Goal: Task Accomplishment & Management: Manage account settings

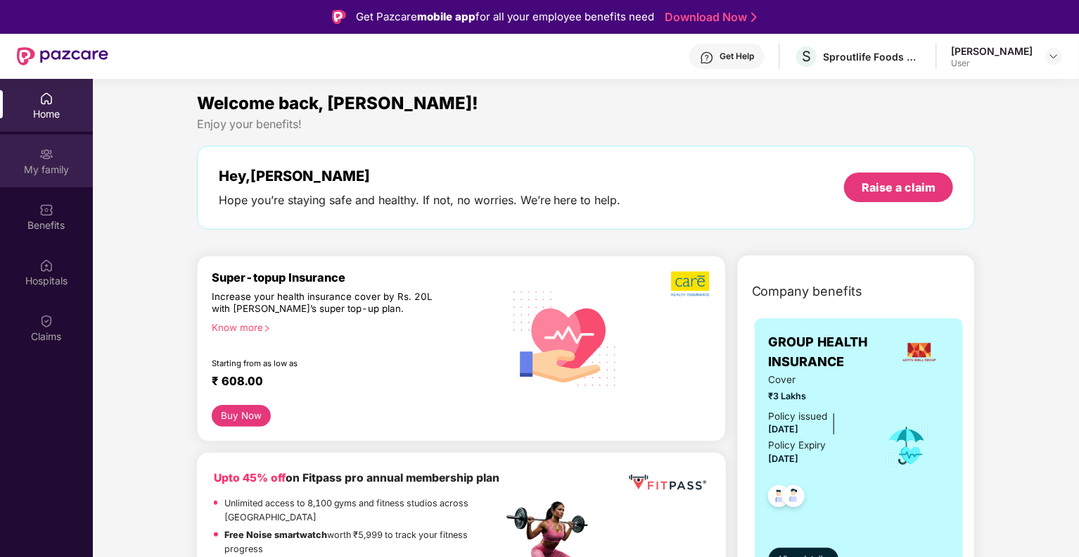
click at [54, 154] on div "My family" at bounding box center [46, 160] width 93 height 53
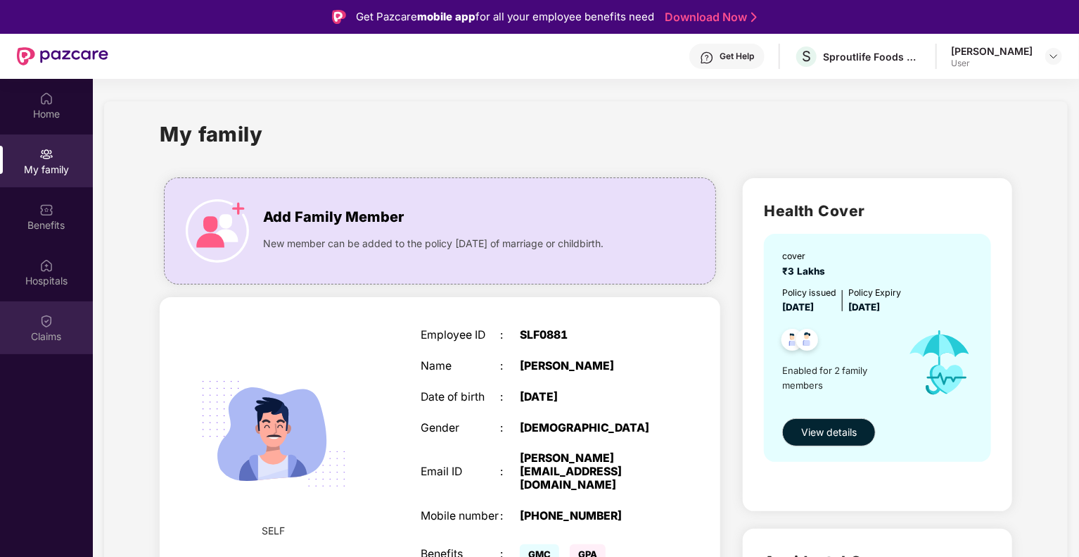
click at [59, 329] on div "Claims" at bounding box center [46, 336] width 93 height 14
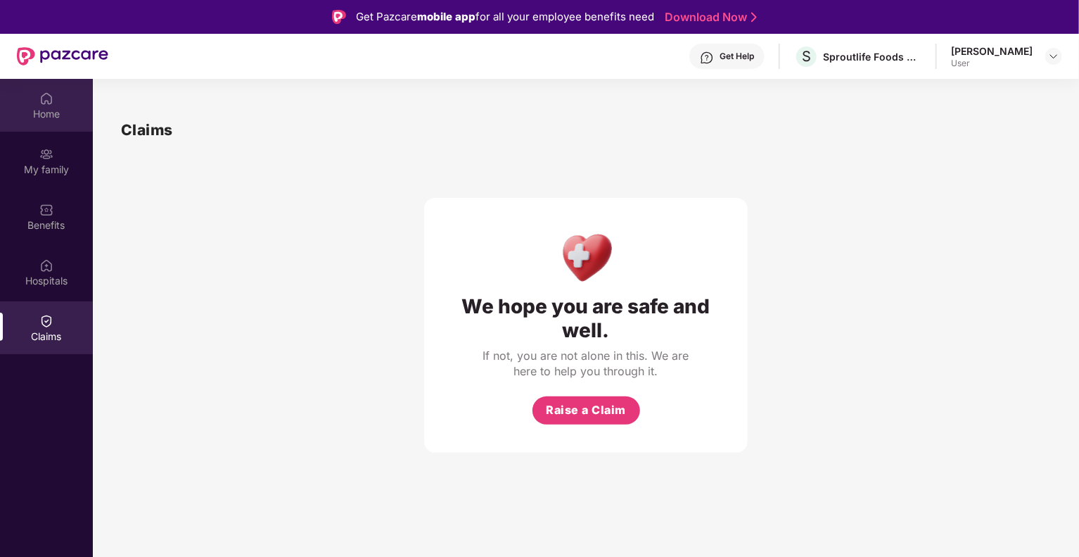
click at [44, 115] on div "Home" at bounding box center [46, 114] width 93 height 14
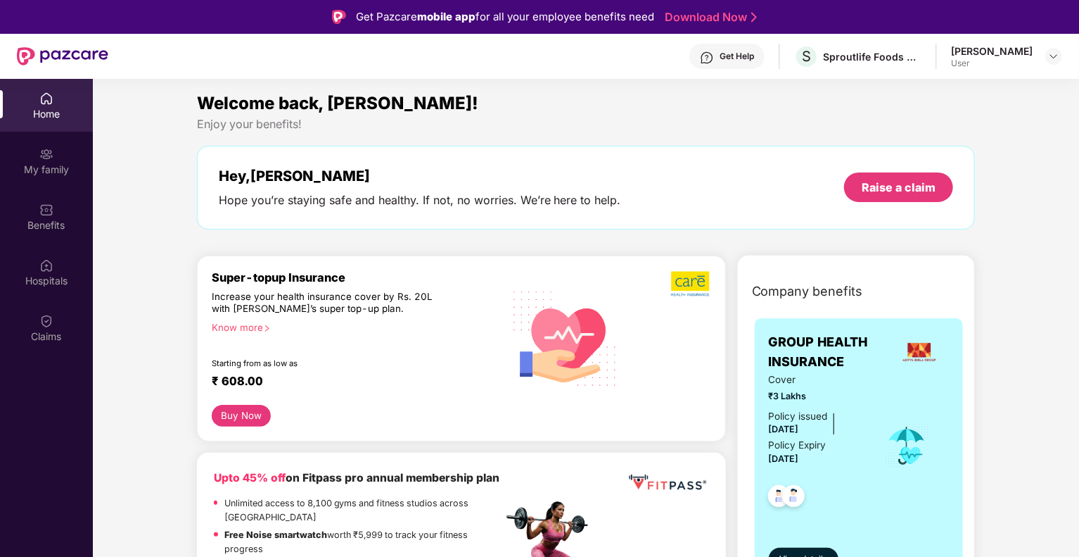
click at [1008, 53] on div "[PERSON_NAME]" at bounding box center [992, 50] width 82 height 13
click at [1054, 59] on img at bounding box center [1053, 56] width 11 height 11
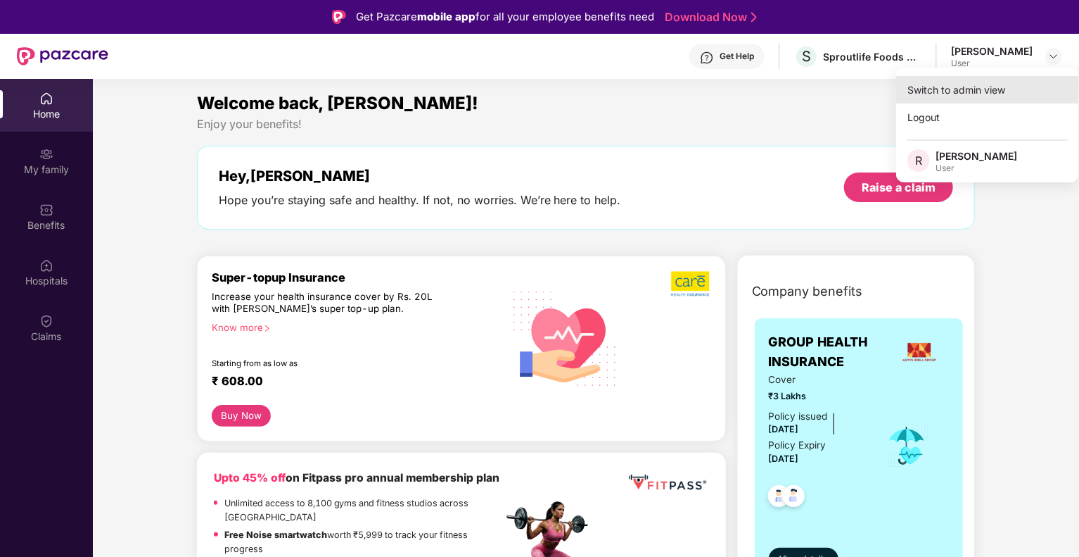
click at [933, 88] on div "Switch to admin view" at bounding box center [987, 89] width 183 height 27
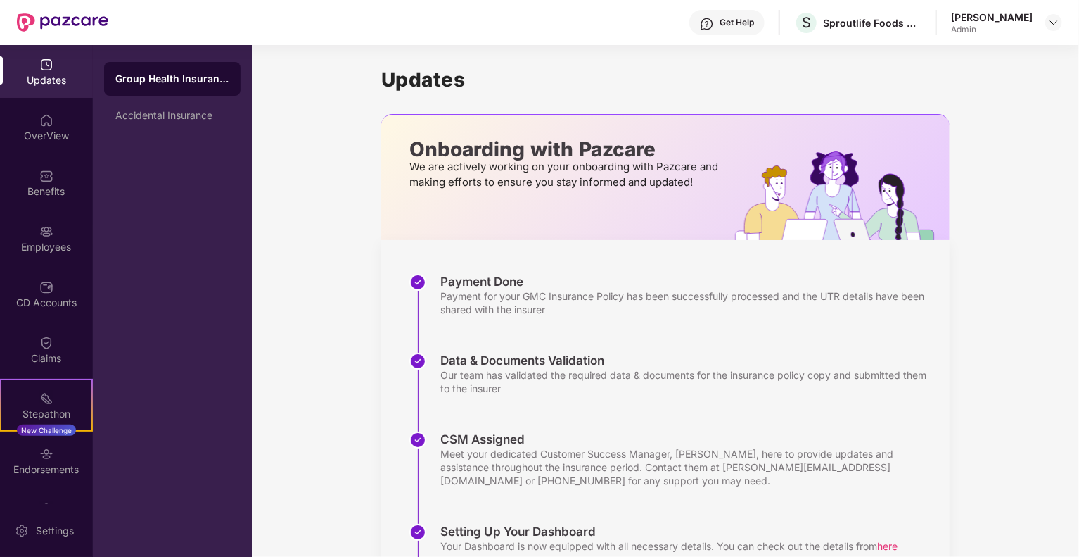
scroll to position [230, 0]
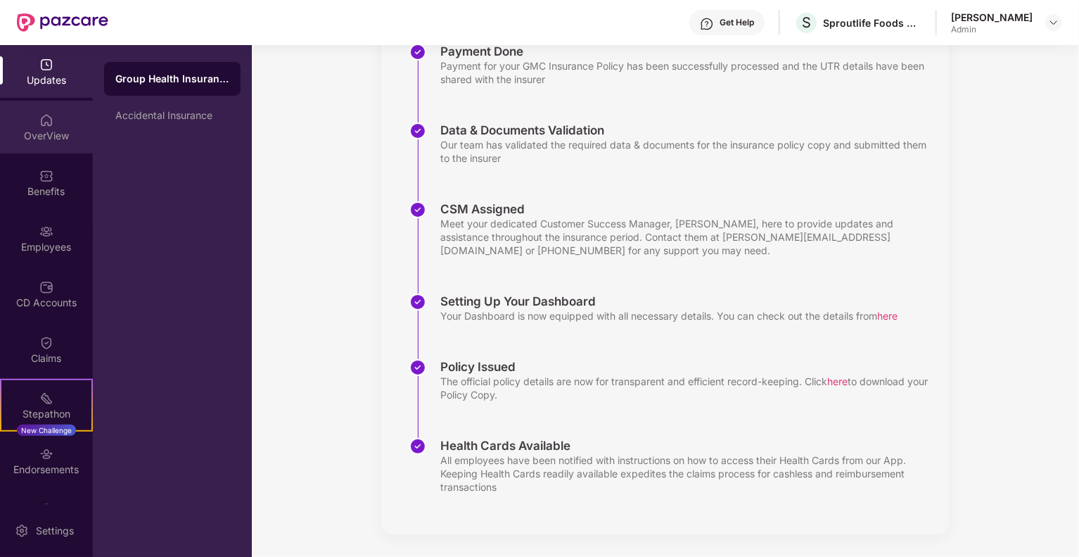
click at [51, 137] on div "OverView" at bounding box center [46, 136] width 93 height 14
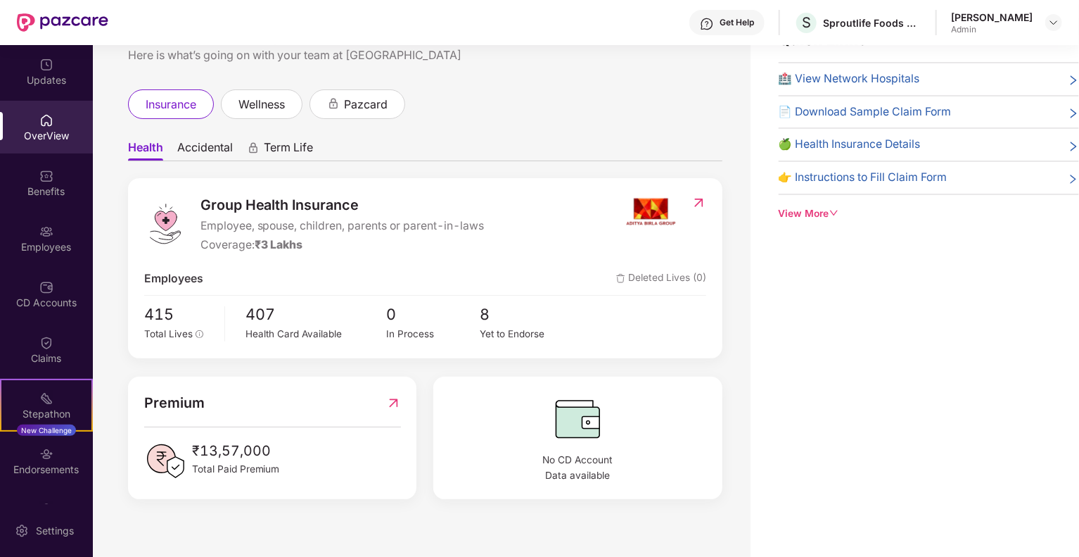
scroll to position [12, 0]
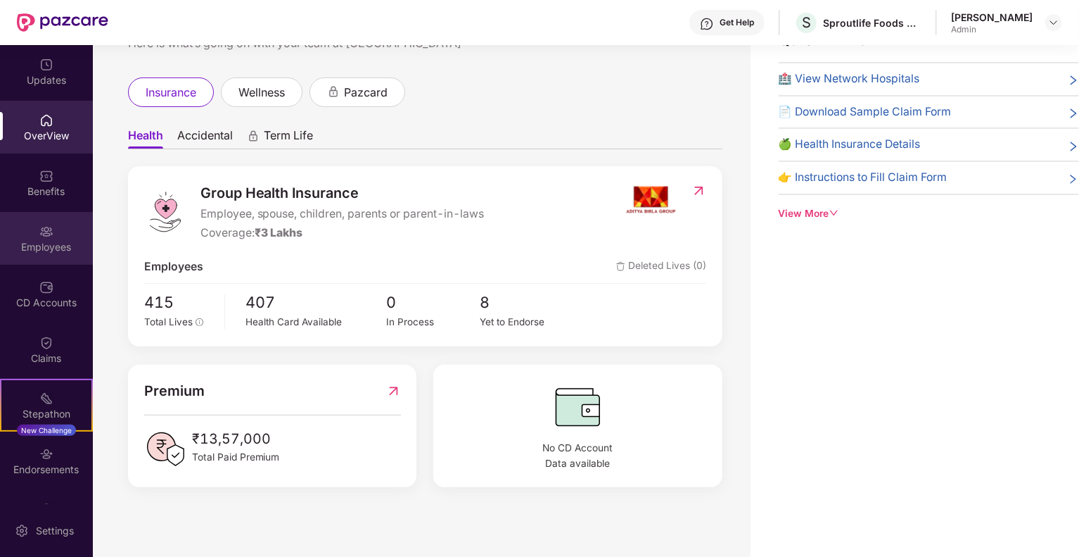
click at [42, 251] on div "Employees" at bounding box center [46, 247] width 93 height 14
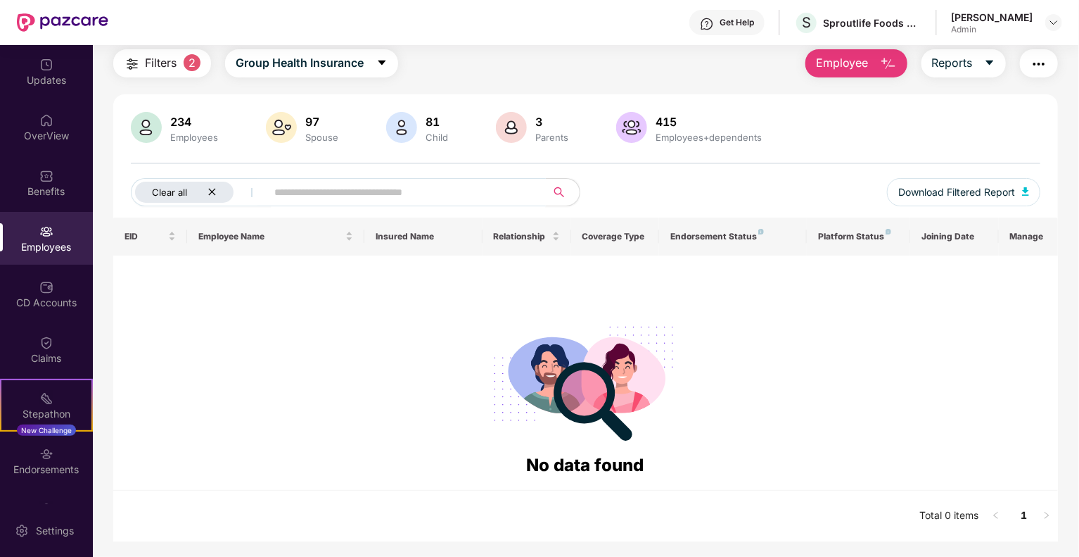
drag, startPoint x: 214, startPoint y: 188, endPoint x: 203, endPoint y: 184, distance: 11.8
click at [203, 184] on div "Clear all" at bounding box center [184, 192] width 99 height 21
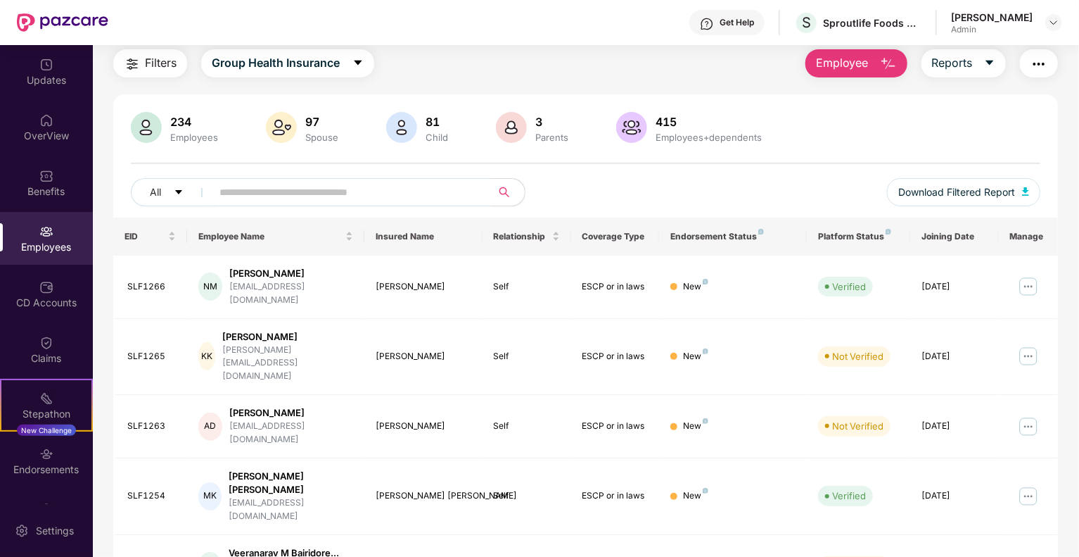
click at [391, 193] on input "text" at bounding box center [346, 192] width 253 height 21
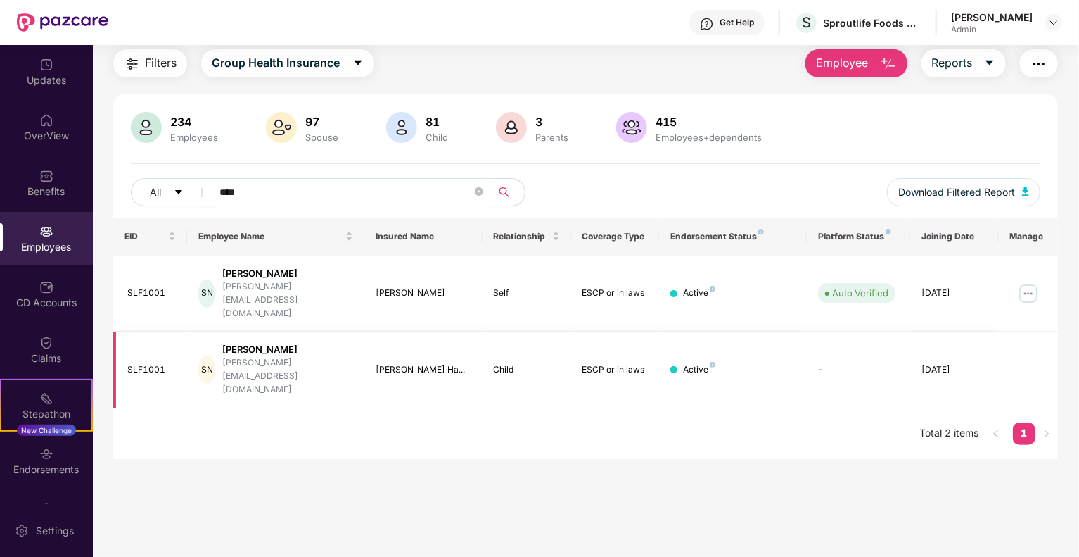
type input "****"
click at [546, 363] on div "Child" at bounding box center [527, 369] width 66 height 13
click at [1027, 283] on img at bounding box center [1028, 293] width 23 height 23
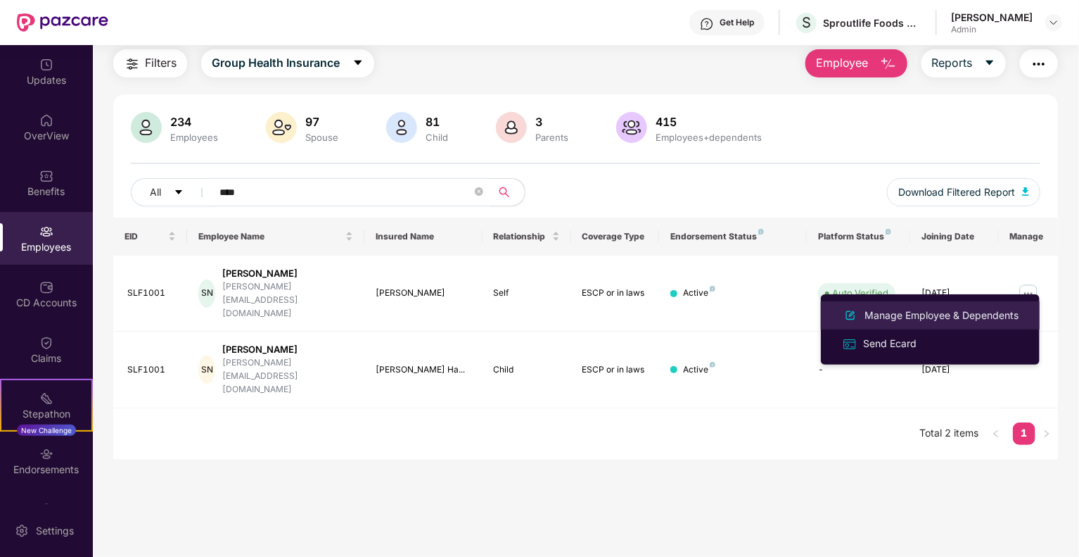
click at [908, 320] on div "Manage Employee & Dependents" at bounding box center [942, 314] width 160 height 15
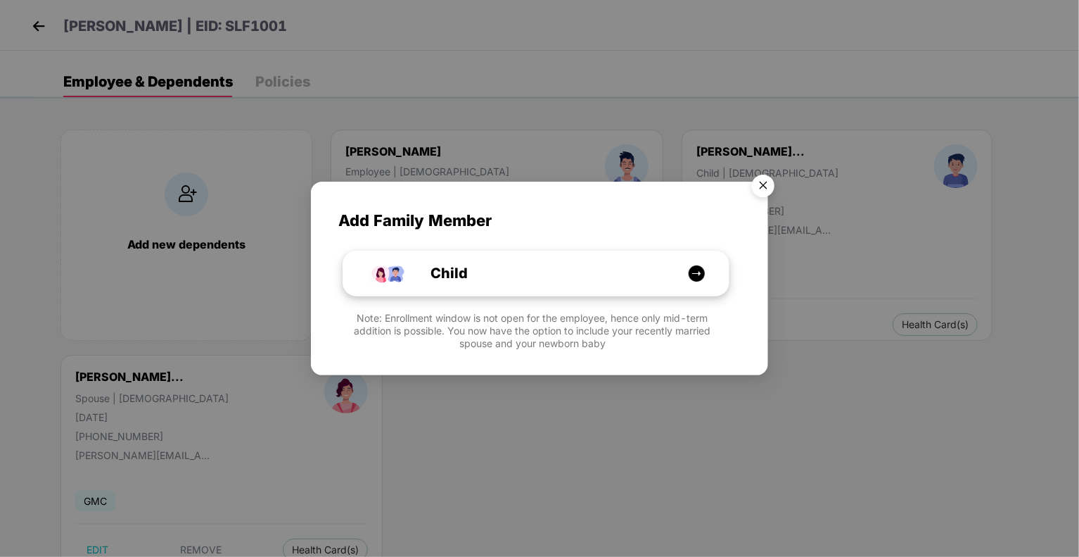
click at [701, 275] on img at bounding box center [697, 274] width 18 height 18
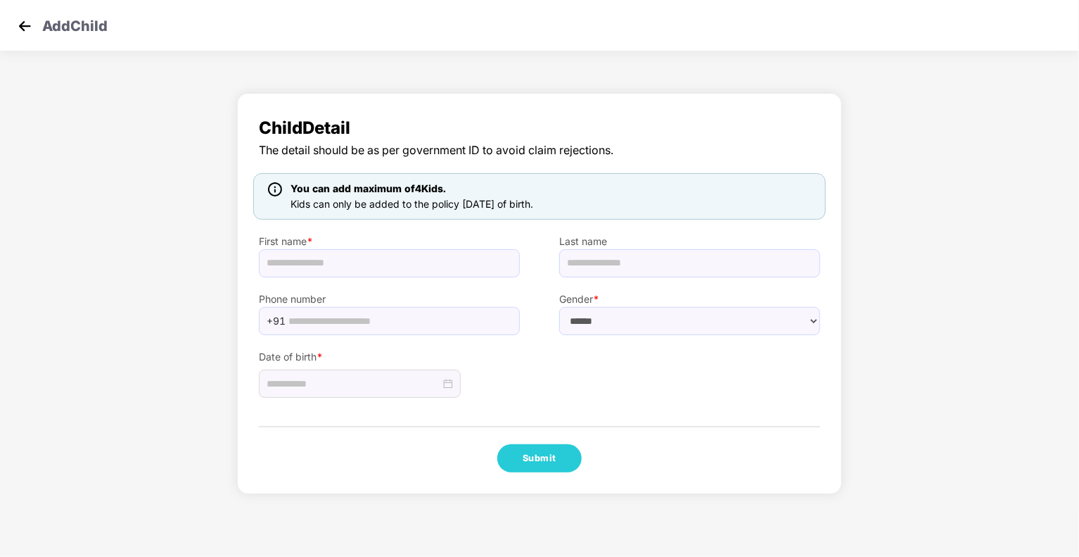
click at [20, 28] on img at bounding box center [24, 25] width 21 height 21
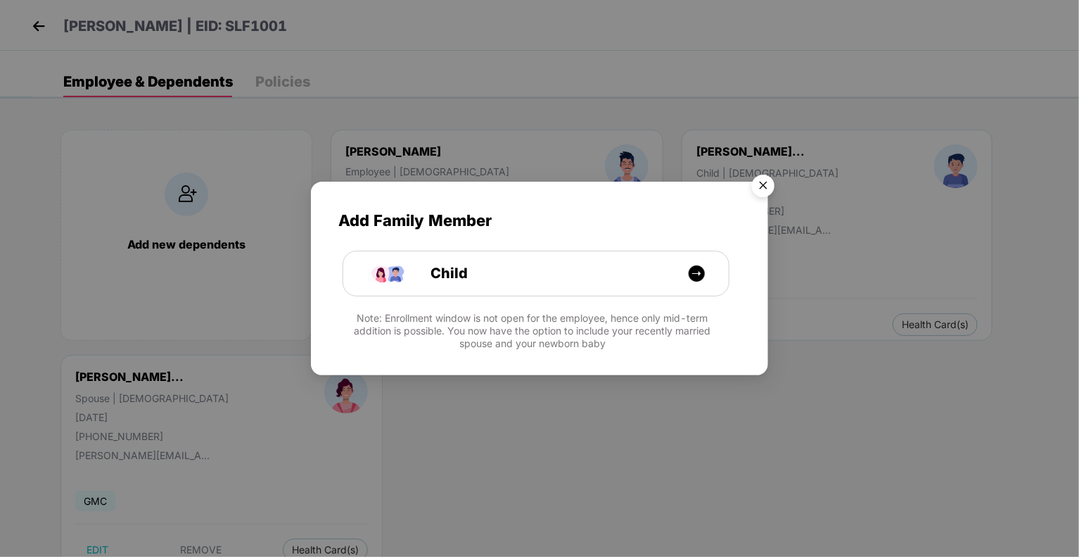
click at [766, 190] on img "Close" at bounding box center [763, 187] width 39 height 39
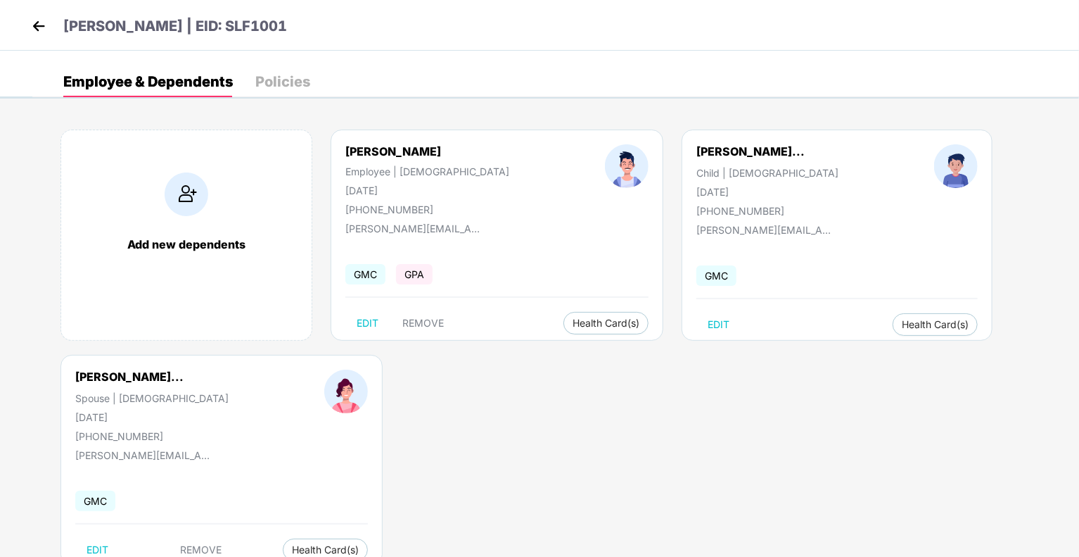
click at [279, 75] on div "Policies" at bounding box center [282, 82] width 55 height 14
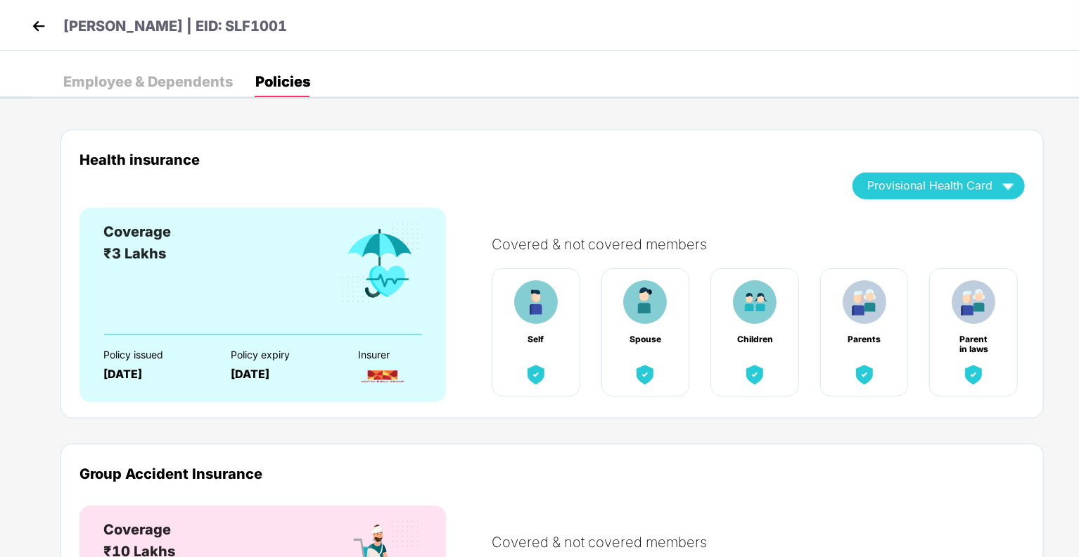
click at [751, 358] on div "Children" at bounding box center [755, 332] width 89 height 128
click at [754, 319] on img at bounding box center [755, 302] width 44 height 44
click at [940, 183] on span "Provisional Health Card" at bounding box center [930, 186] width 125 height 8
click at [44, 18] on img at bounding box center [38, 25] width 21 height 21
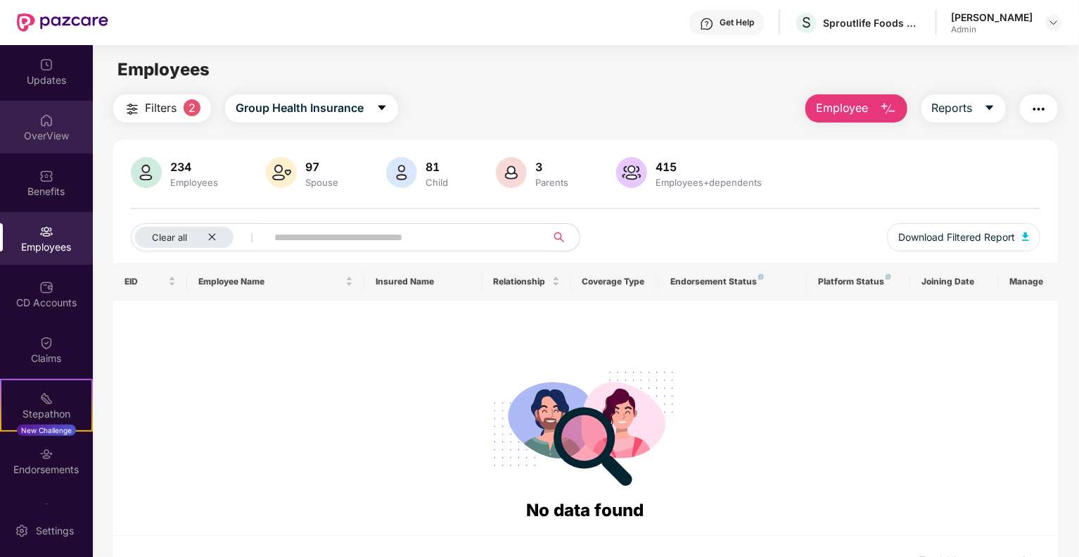
click at [42, 127] on div "OverView" at bounding box center [46, 127] width 93 height 53
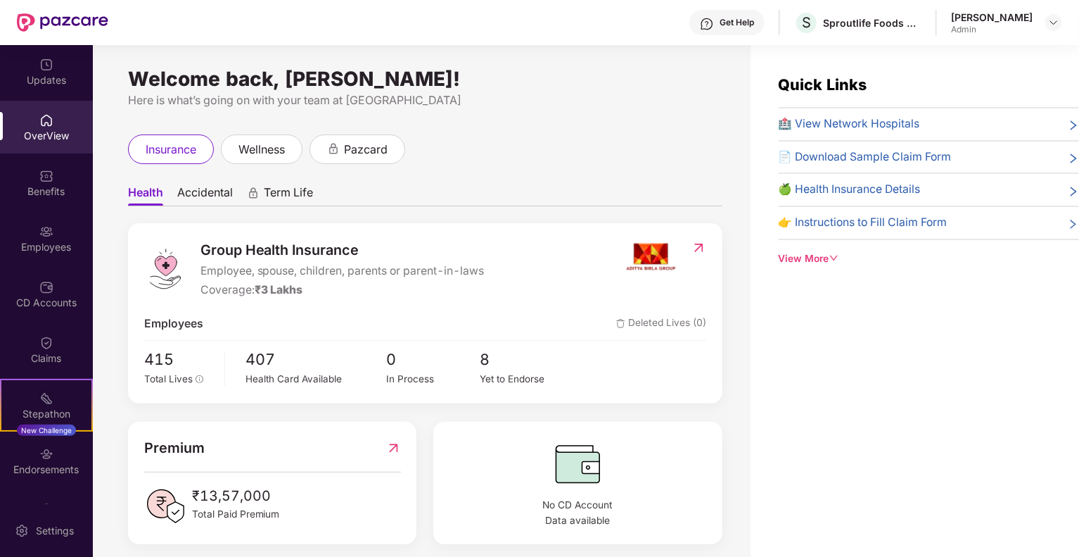
scroll to position [12, 0]
